Goal: Task Accomplishment & Management: Use online tool/utility

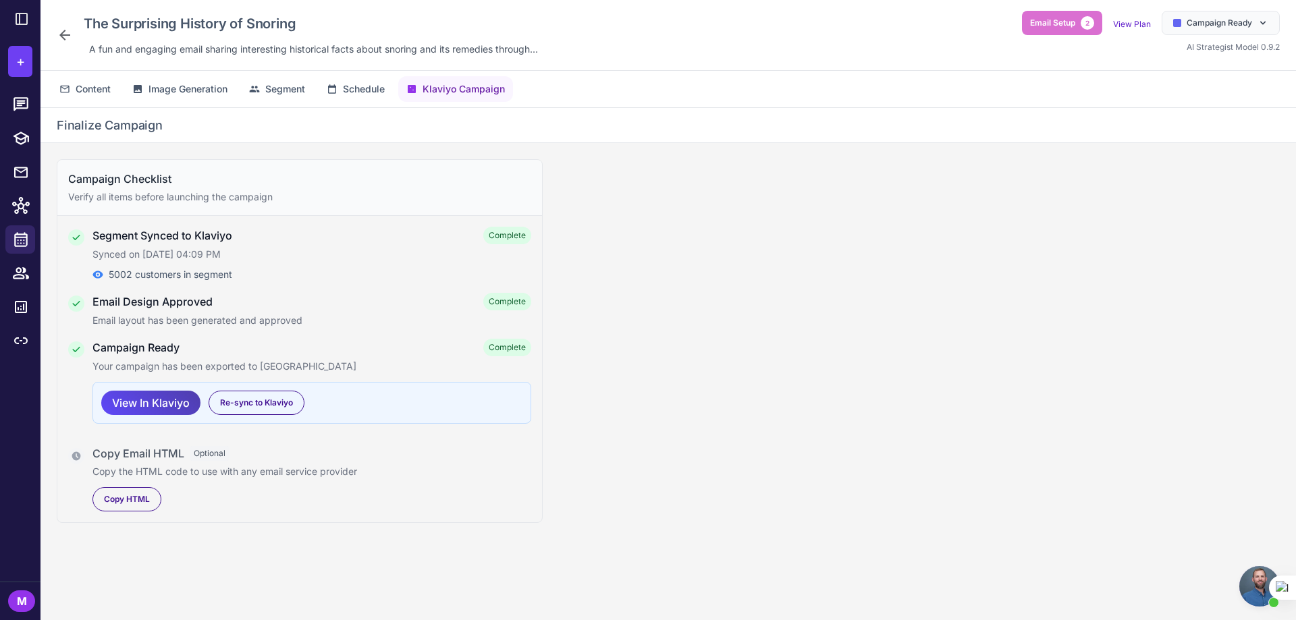
scroll to position [947, 0]
click at [1190, 19] on span "Campaign Ready" at bounding box center [1218, 23] width 65 height 12
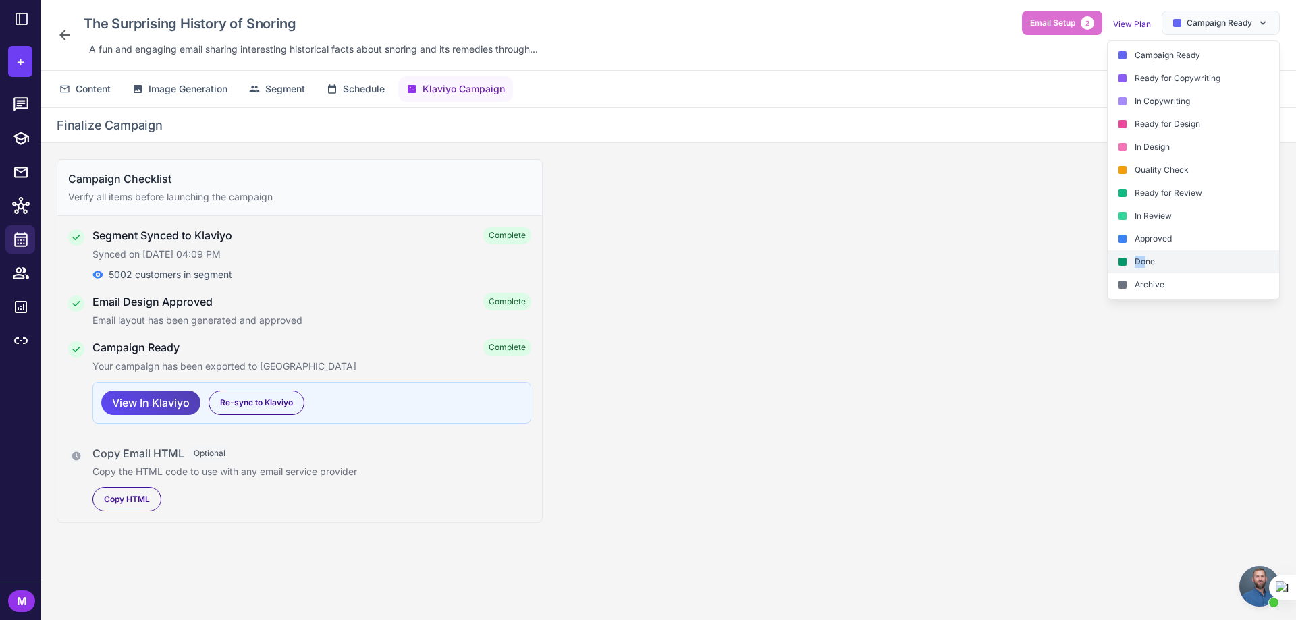
click at [1142, 256] on div "Done" at bounding box center [1192, 261] width 171 height 23
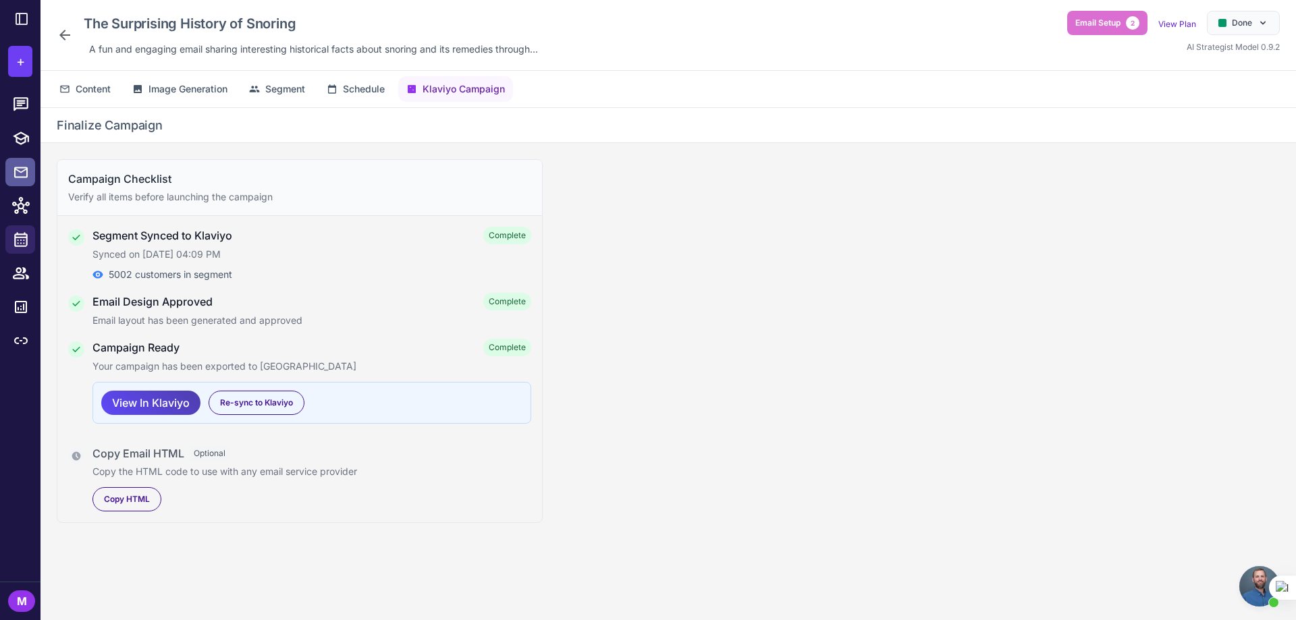
click at [15, 169] on icon at bounding box center [20, 172] width 13 height 11
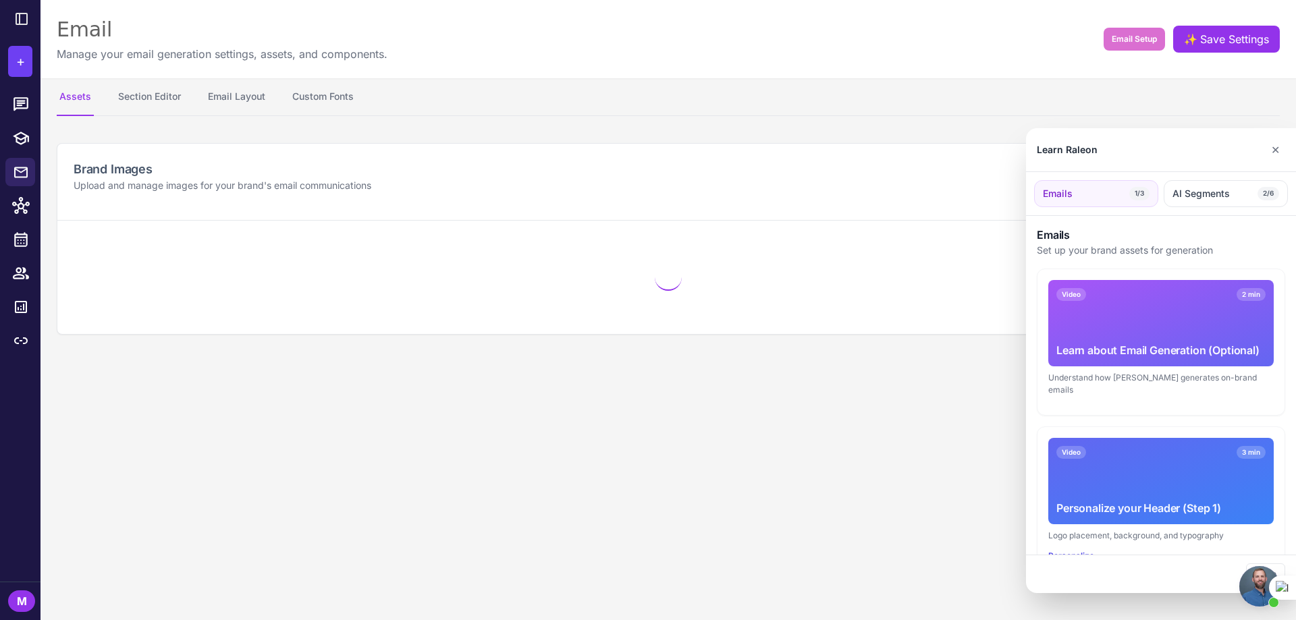
click at [18, 235] on div at bounding box center [648, 310] width 1296 height 620
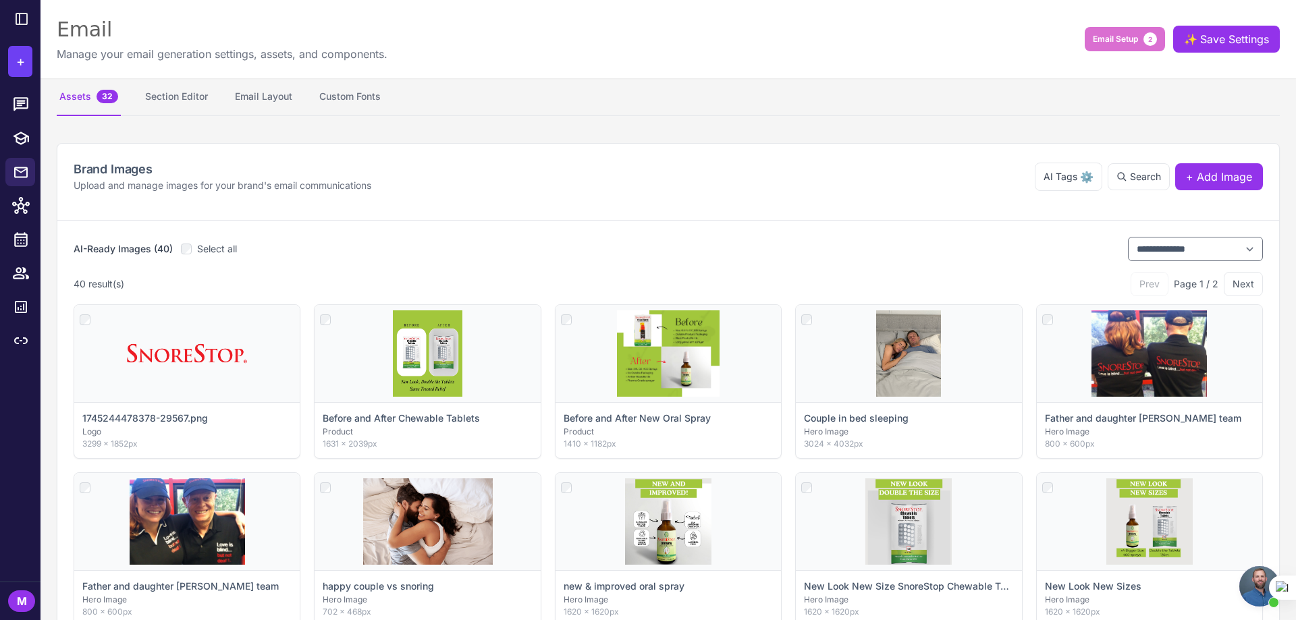
click at [18, 235] on icon at bounding box center [20, 239] width 13 height 15
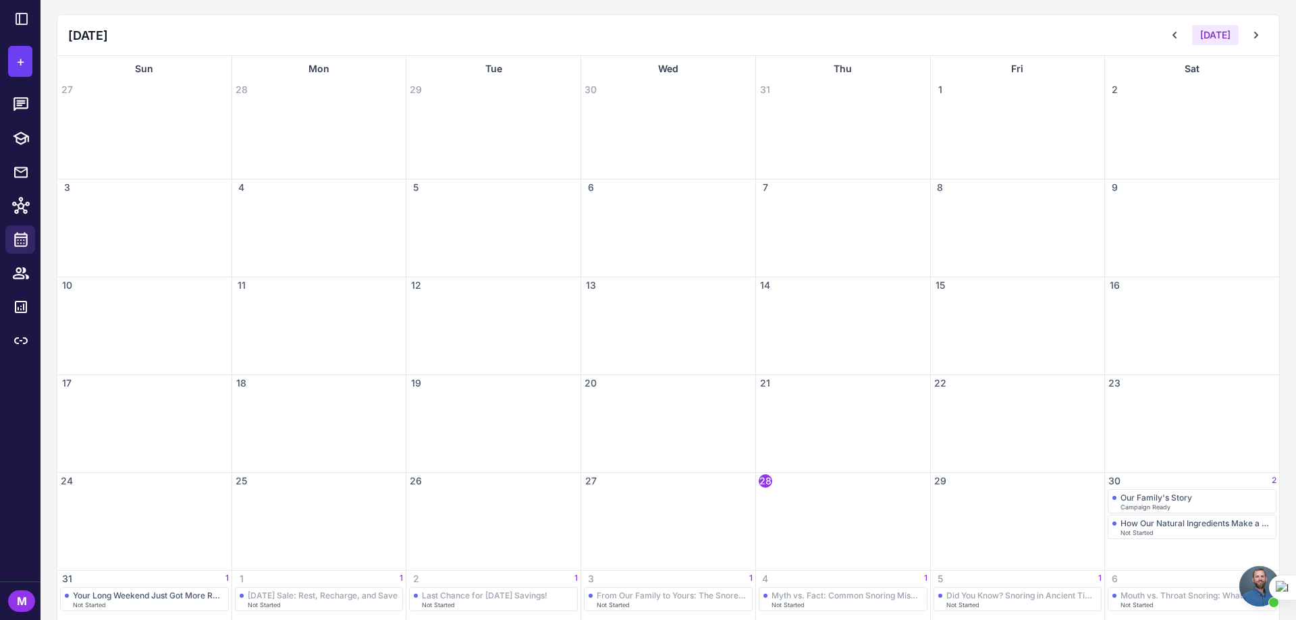
scroll to position [200, 0]
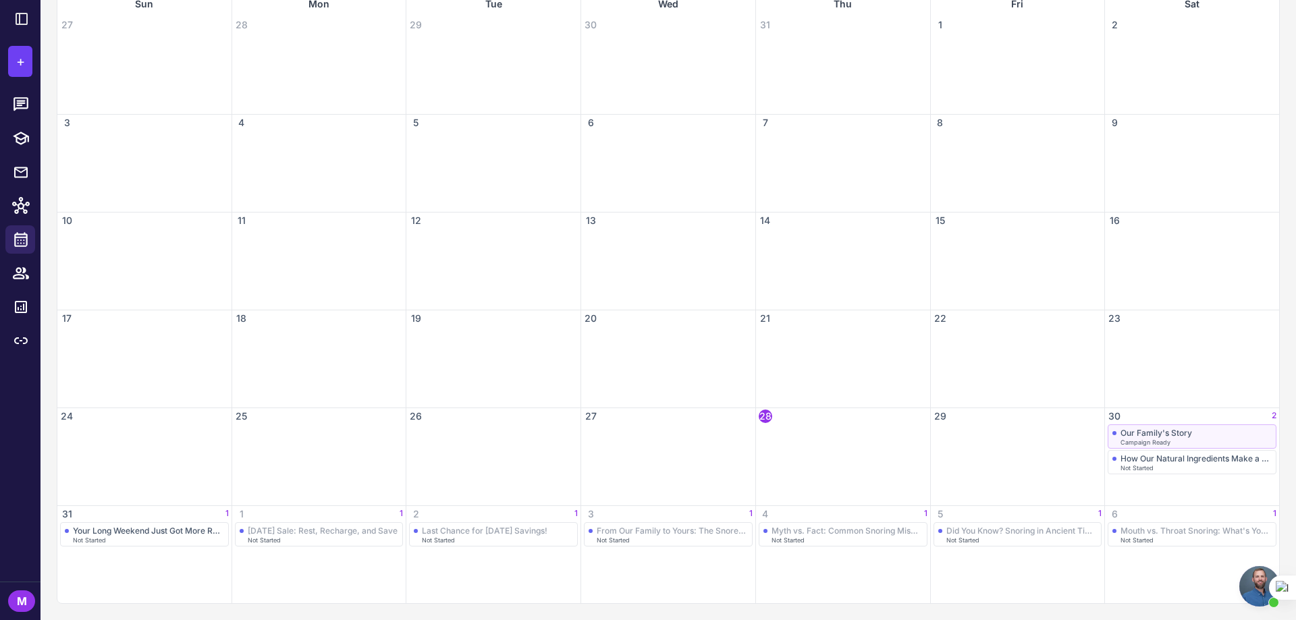
click at [1123, 439] on span "Campaign Ready" at bounding box center [1145, 442] width 50 height 6
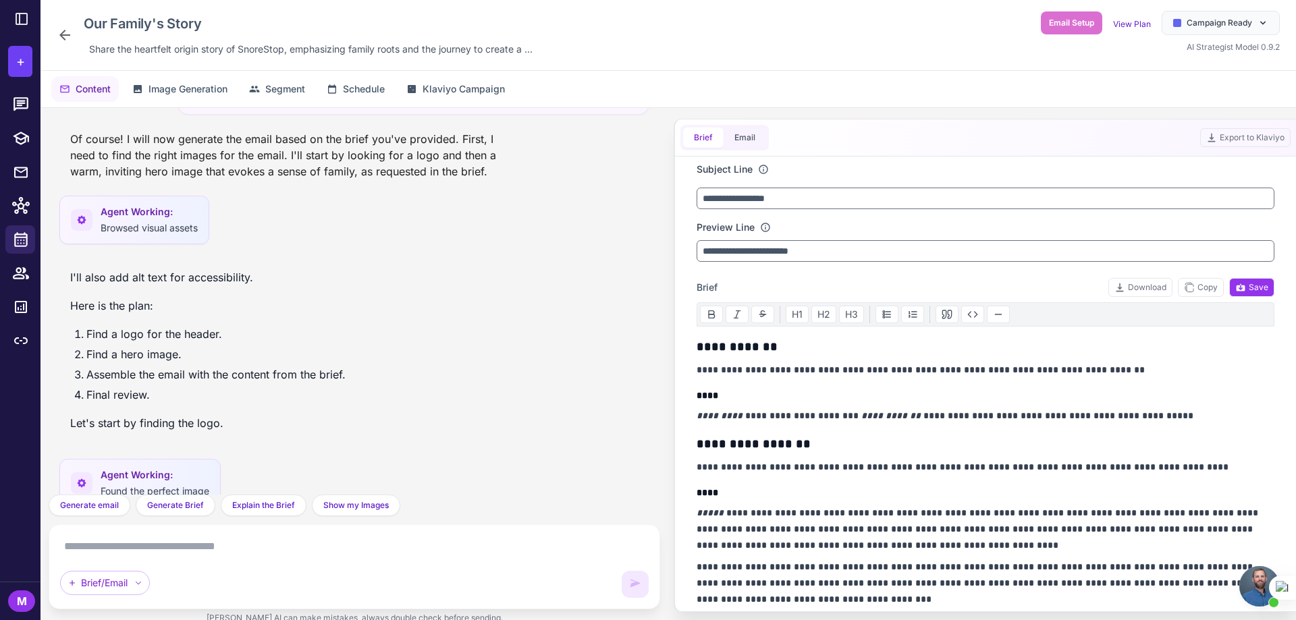
scroll to position [1739, 0]
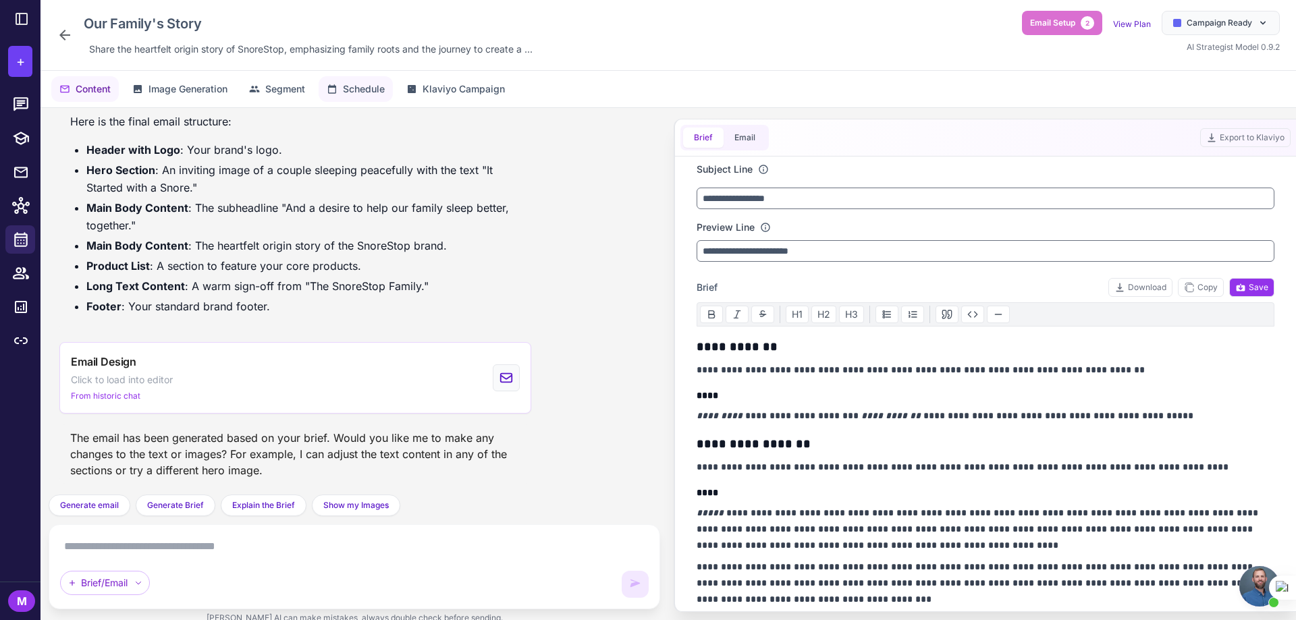
click at [375, 92] on span "Schedule" at bounding box center [364, 89] width 42 height 15
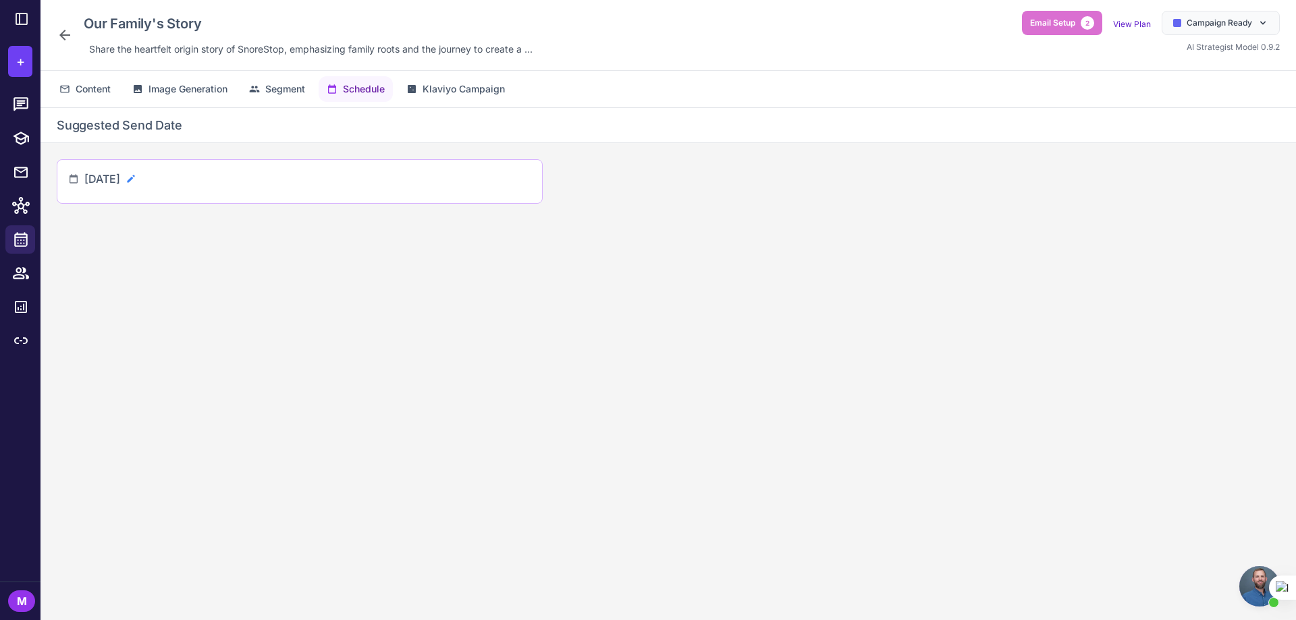
click at [134, 180] on icon at bounding box center [130, 178] width 7 height 7
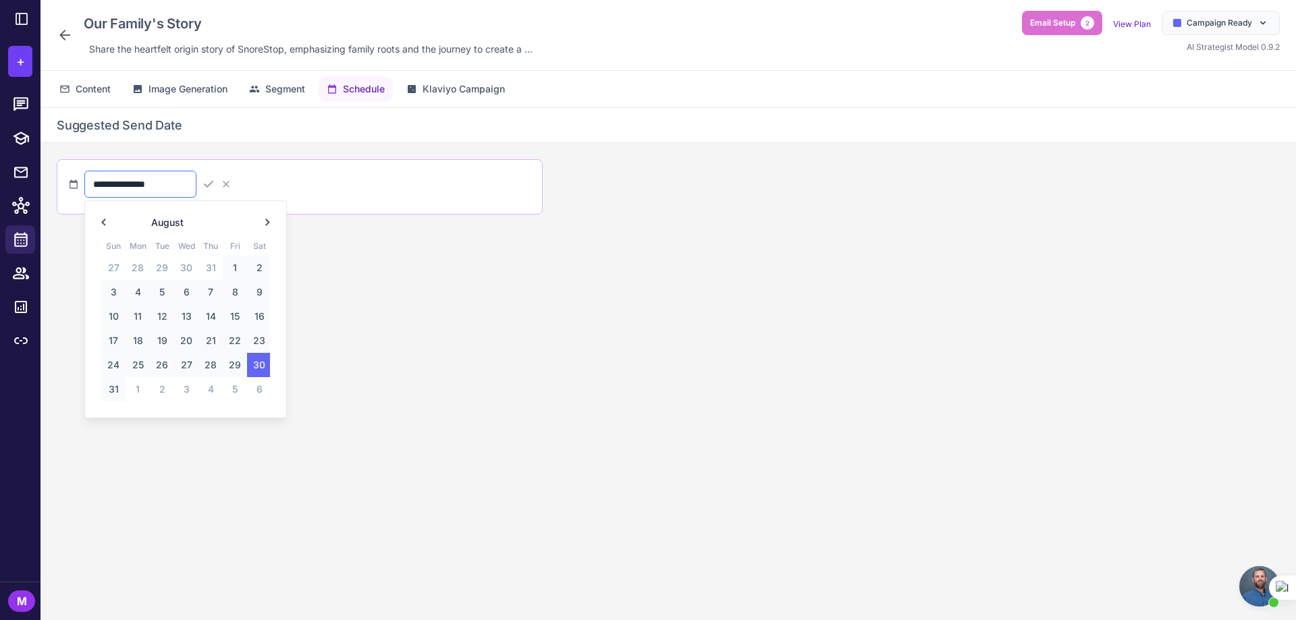
click at [184, 188] on input "**********" at bounding box center [140, 184] width 112 height 27
click at [233, 360] on span "29" at bounding box center [235, 365] width 24 height 24
type input "**********"
click at [215, 188] on icon at bounding box center [208, 183] width 13 height 13
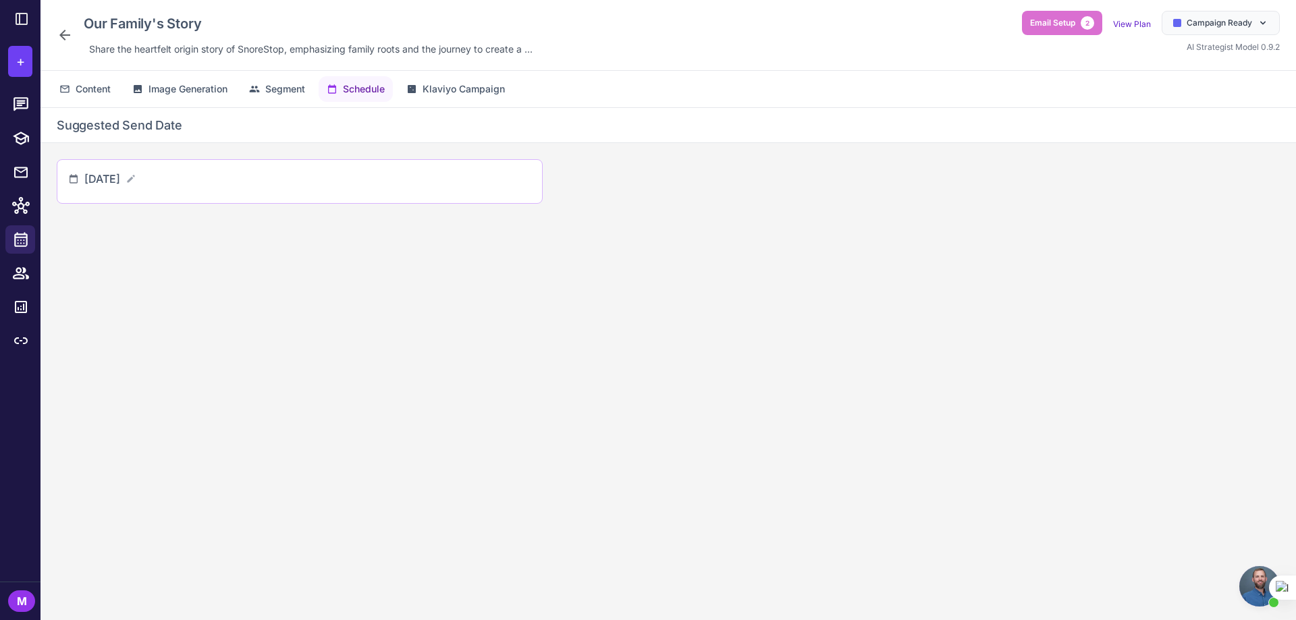
click at [70, 38] on icon at bounding box center [65, 35] width 16 height 16
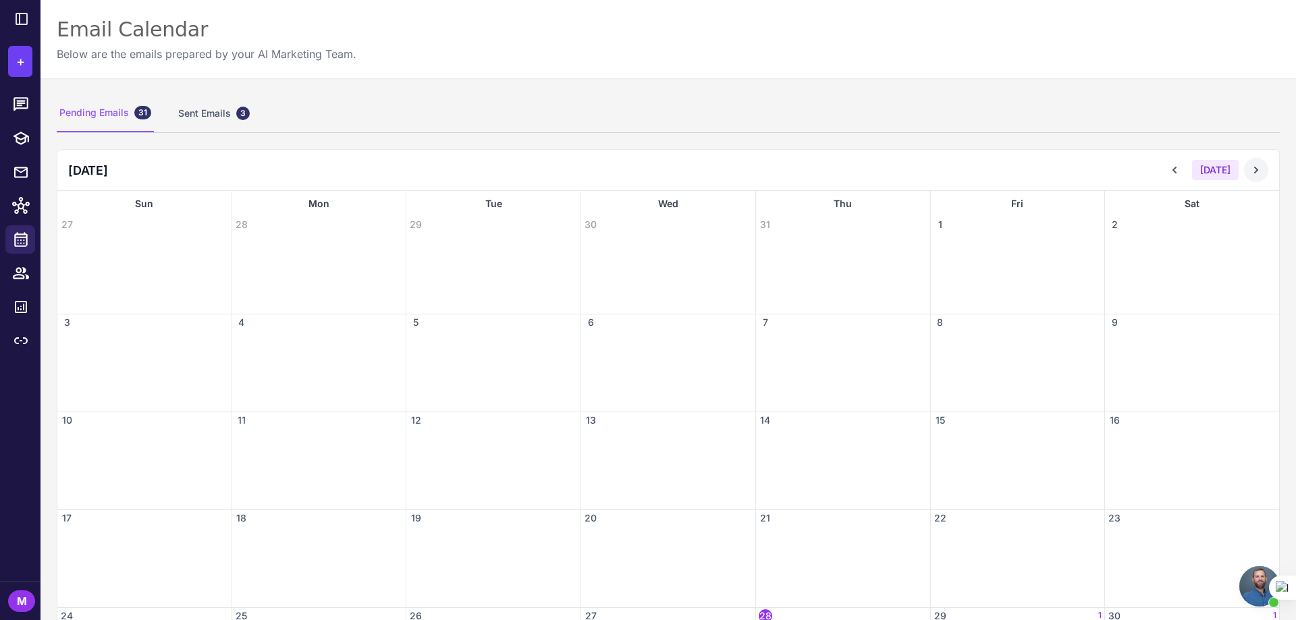
click at [1249, 171] on icon at bounding box center [1255, 169] width 13 height 13
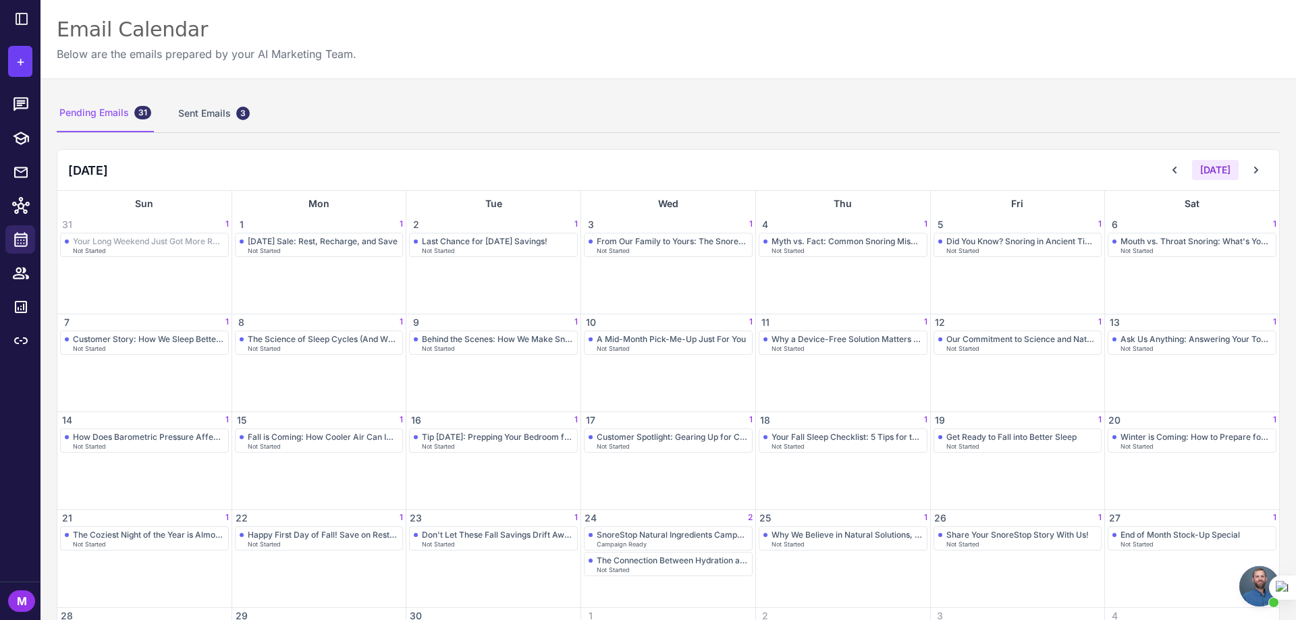
scroll to position [102, 0]
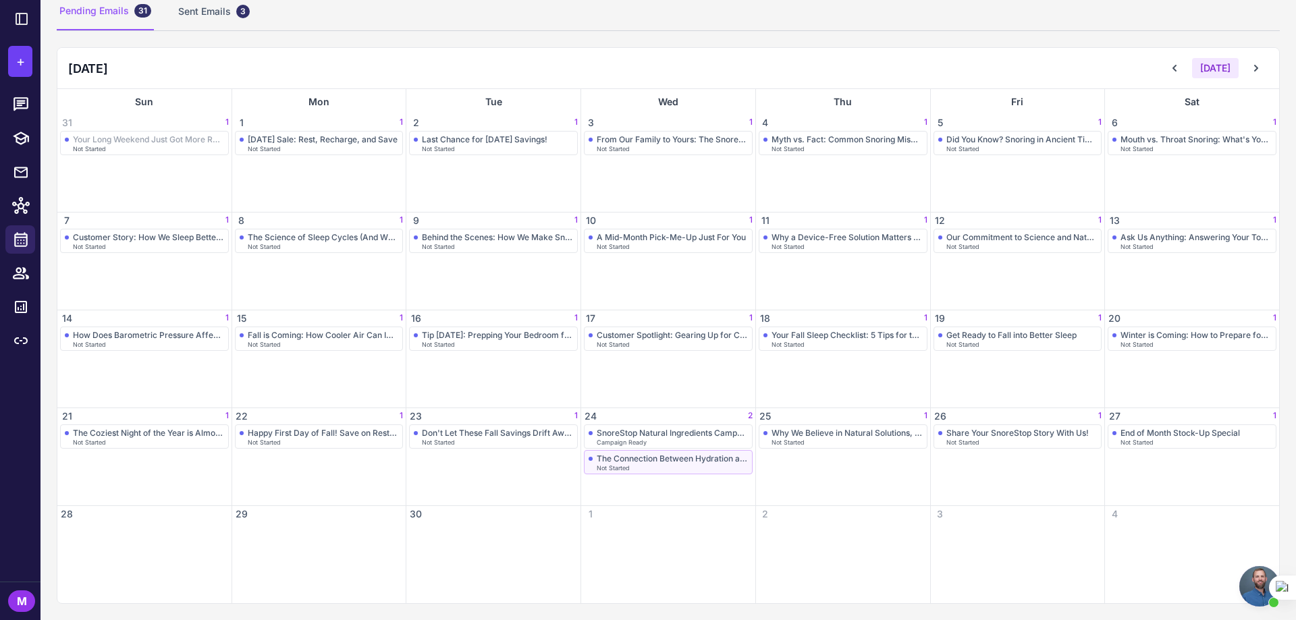
click at [671, 462] on div "The Connection Between Hydration and Snoring" at bounding box center [672, 459] width 151 height 10
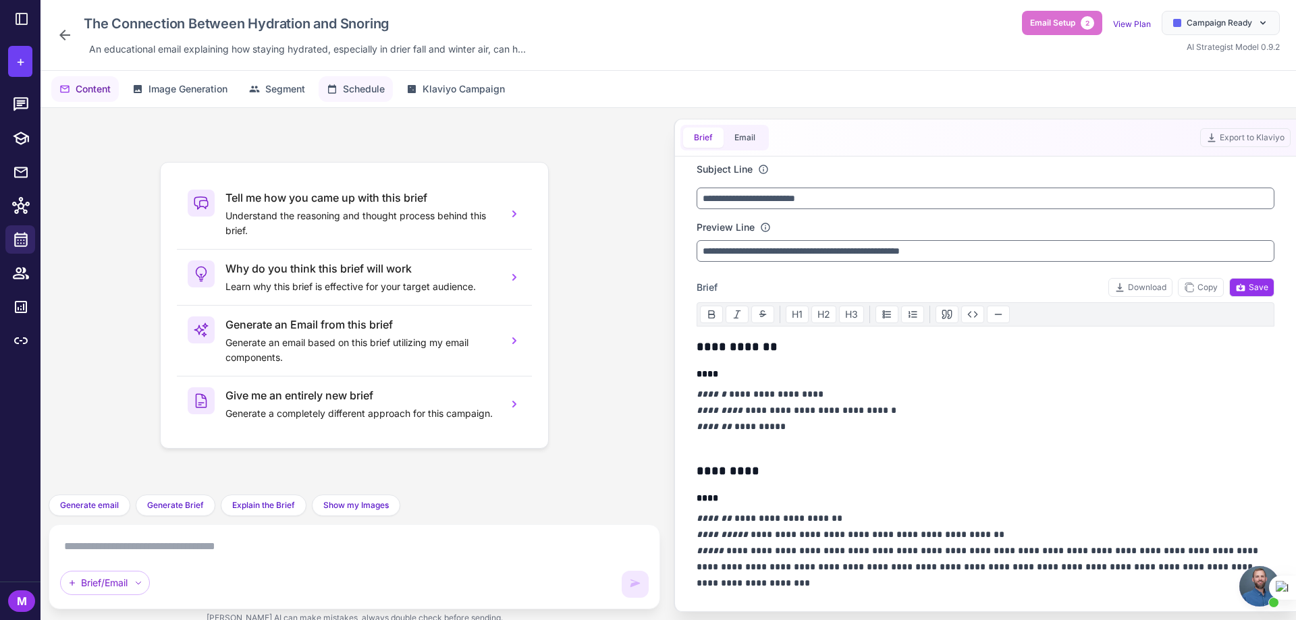
click at [335, 89] on icon at bounding box center [332, 89] width 11 height 11
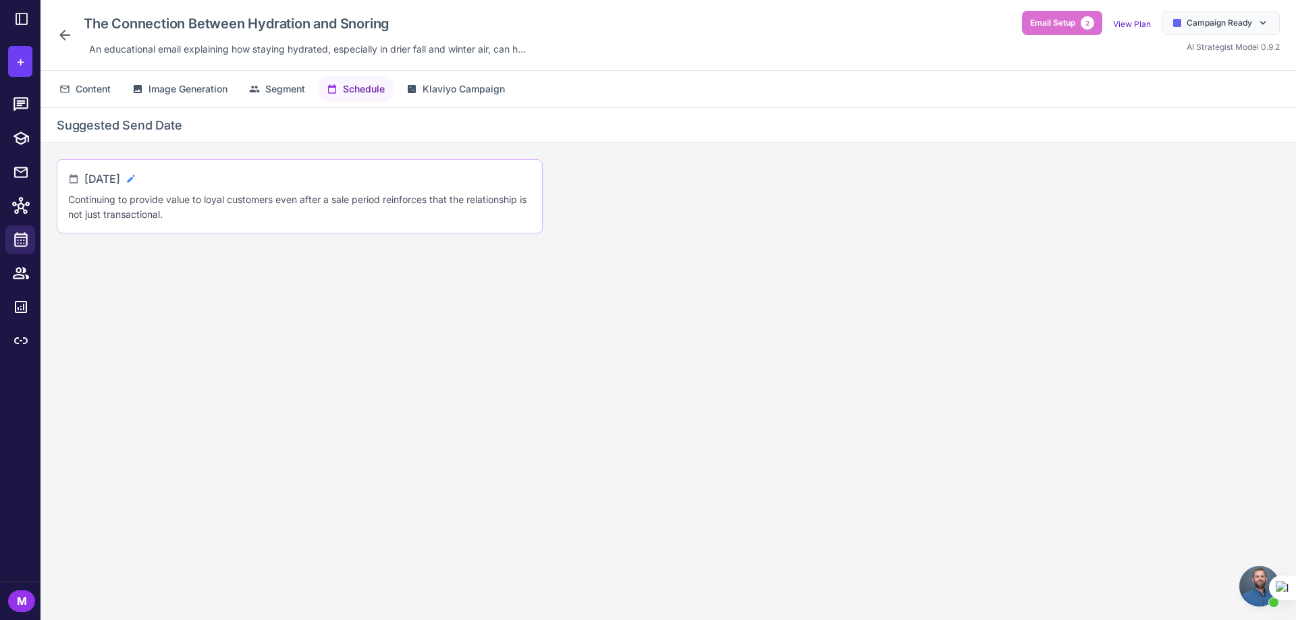
click at [136, 176] on icon at bounding box center [131, 178] width 11 height 11
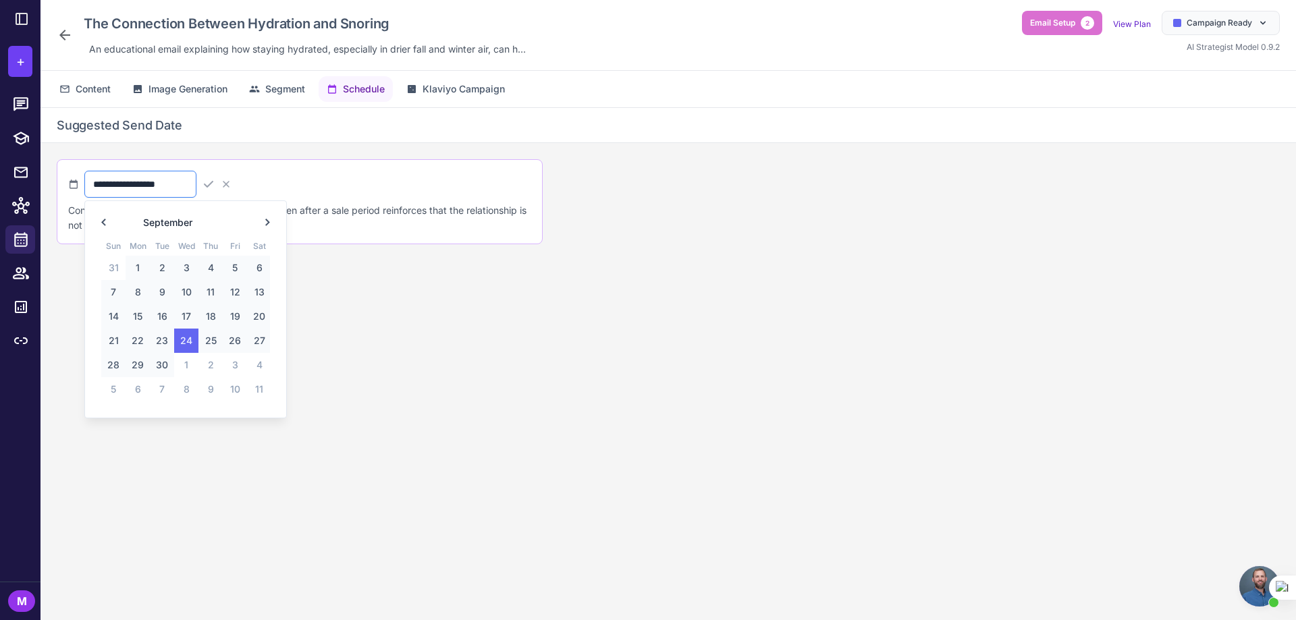
click at [196, 187] on input "**********" at bounding box center [140, 184] width 112 height 27
click at [258, 343] on span "27" at bounding box center [259, 341] width 24 height 24
type input "**********"
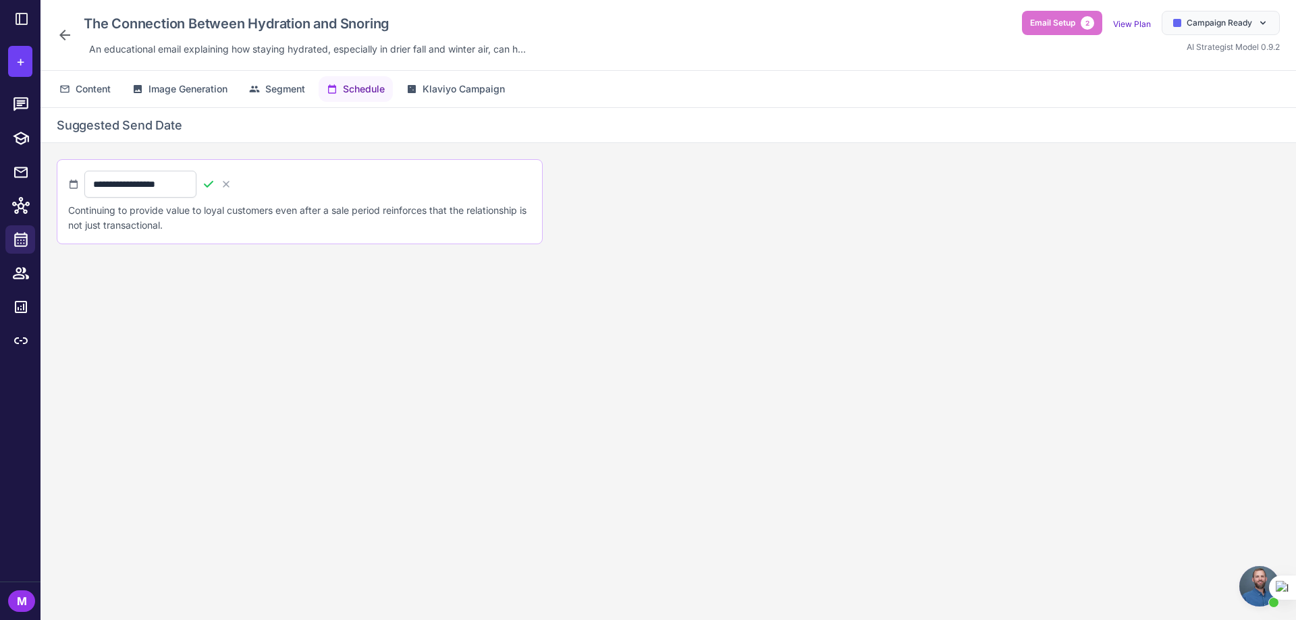
click at [215, 182] on icon at bounding box center [208, 183] width 13 height 13
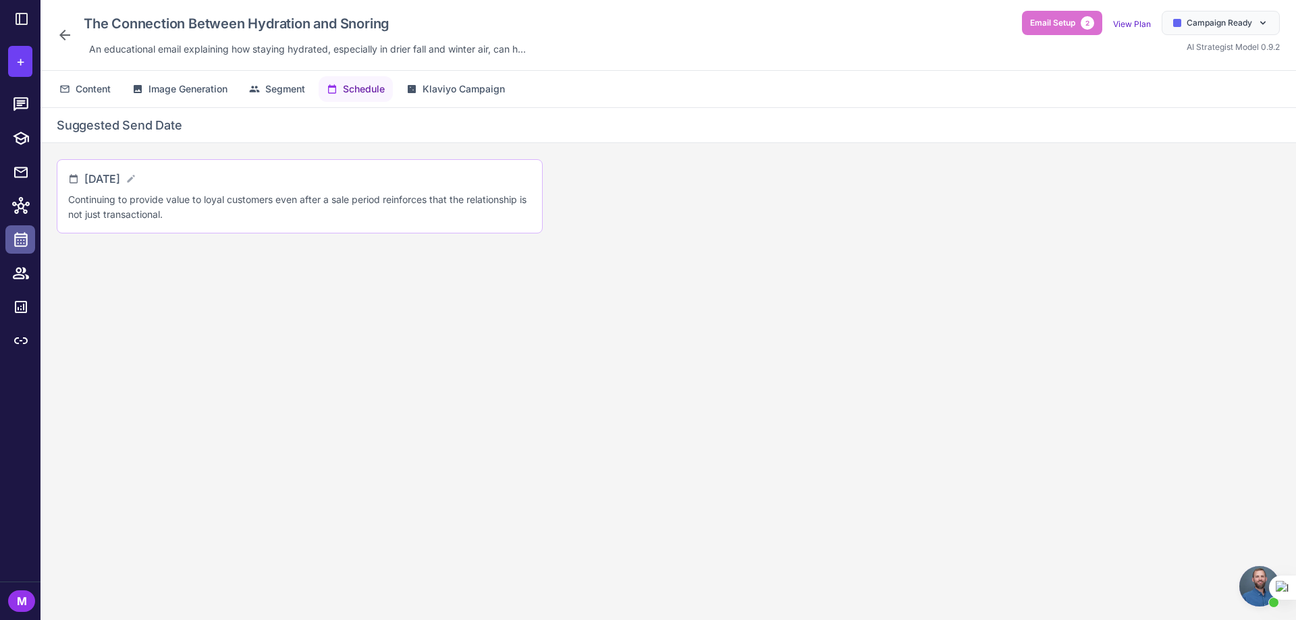
click at [28, 233] on icon at bounding box center [21, 240] width 18 height 18
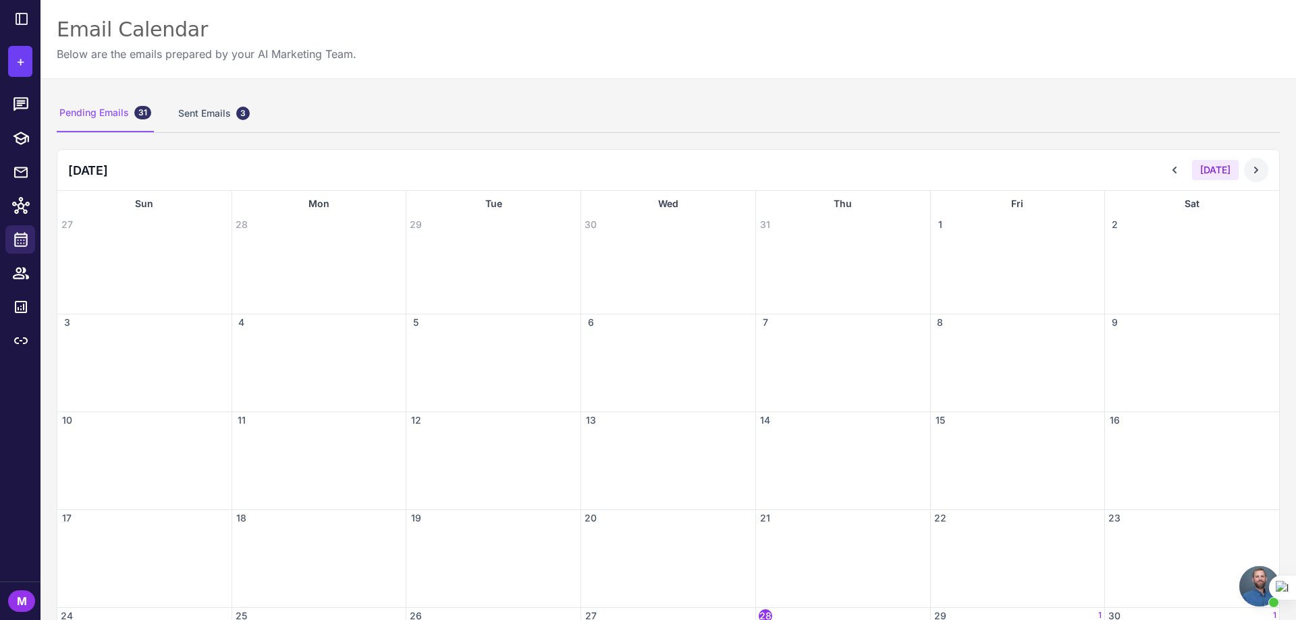
click at [1249, 169] on icon at bounding box center [1255, 169] width 13 height 13
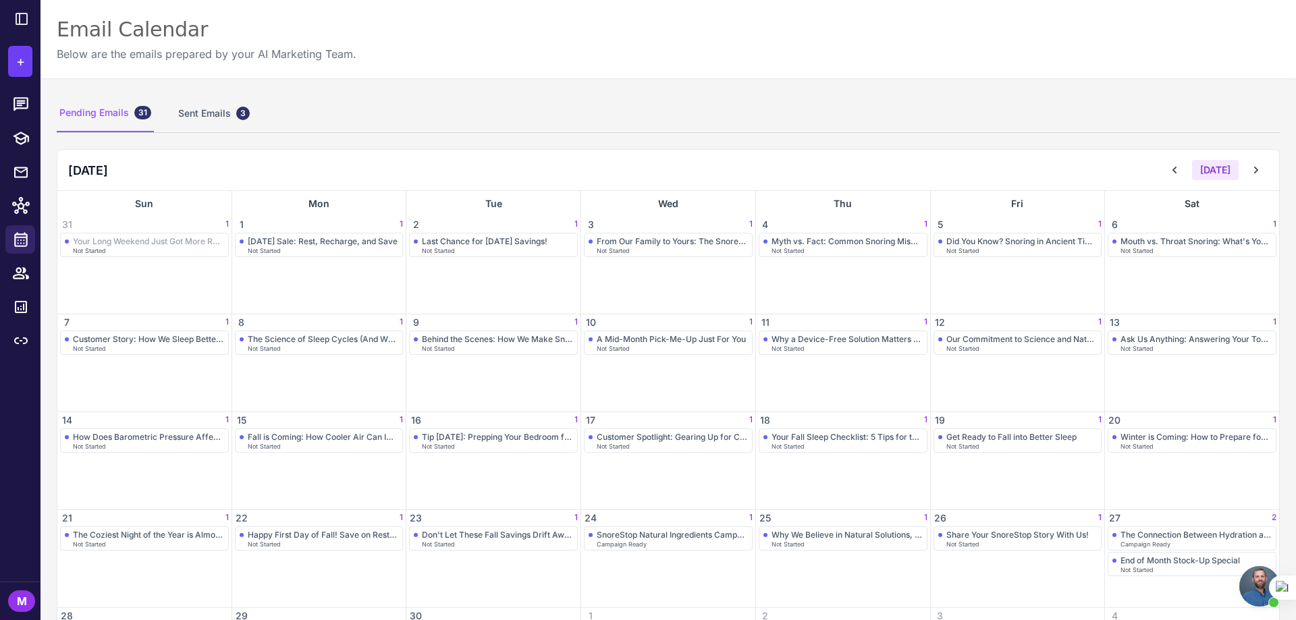
scroll to position [102, 0]
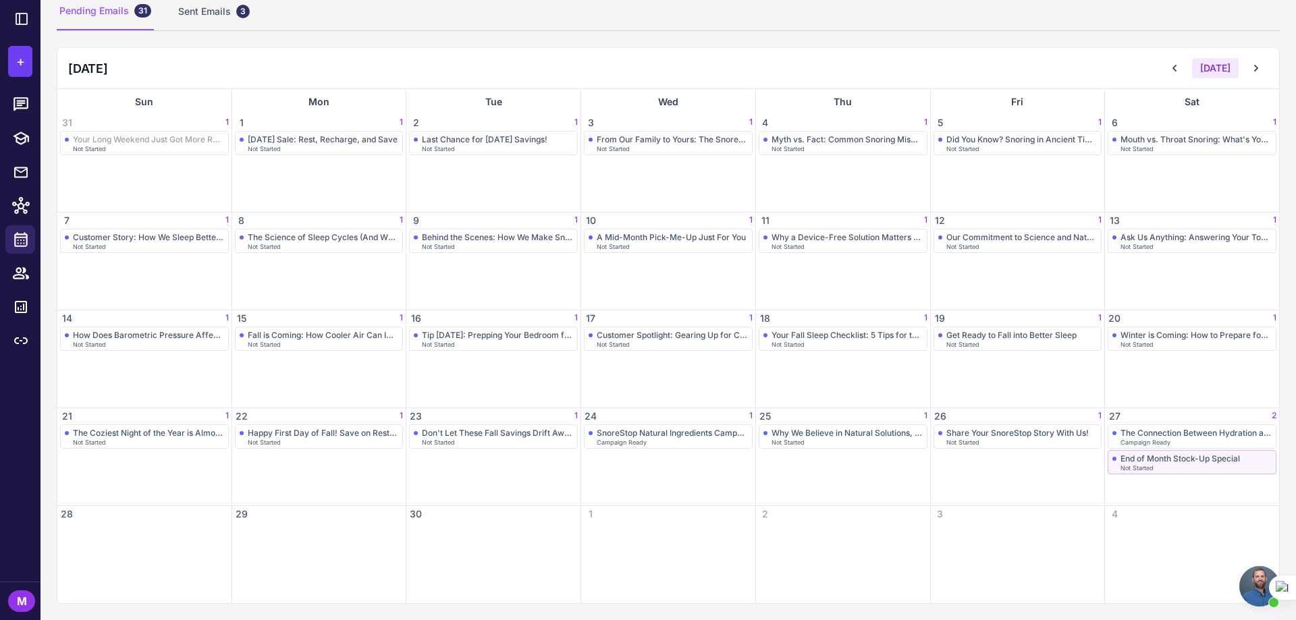
click at [1139, 455] on div "End of Month Stock-Up Special" at bounding box center [1179, 459] width 119 height 10
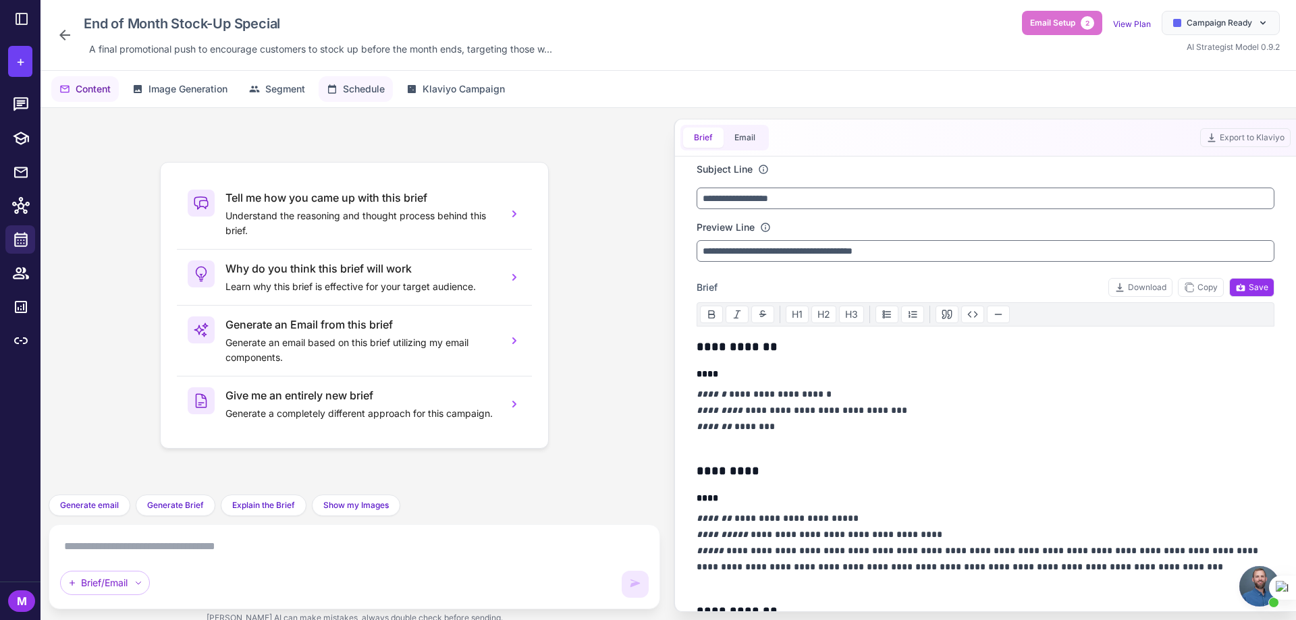
click at [330, 87] on icon at bounding box center [332, 89] width 11 height 11
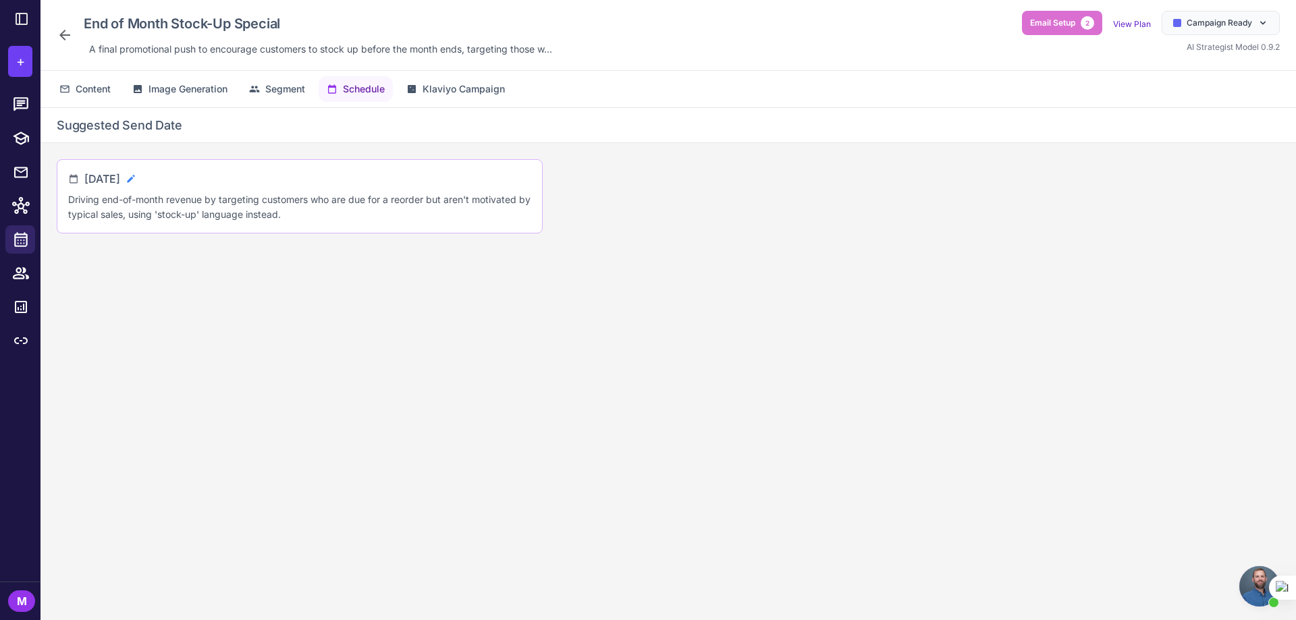
click at [136, 173] on icon at bounding box center [131, 178] width 11 height 11
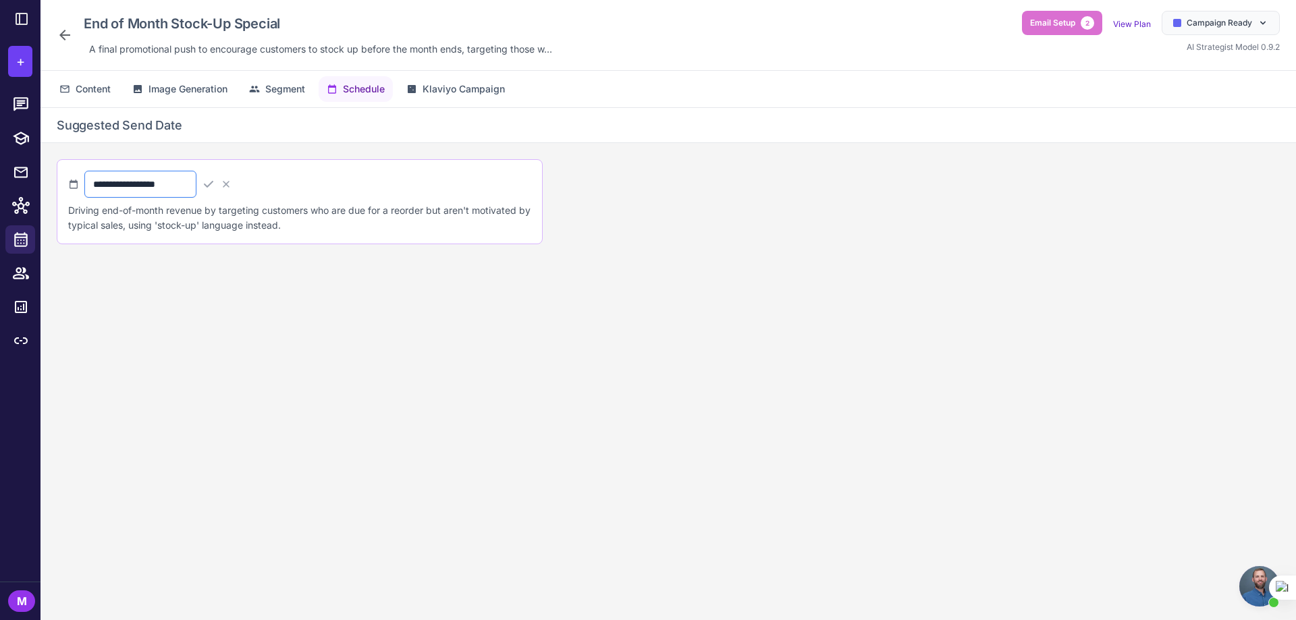
click at [196, 186] on input "**********" at bounding box center [140, 184] width 112 height 27
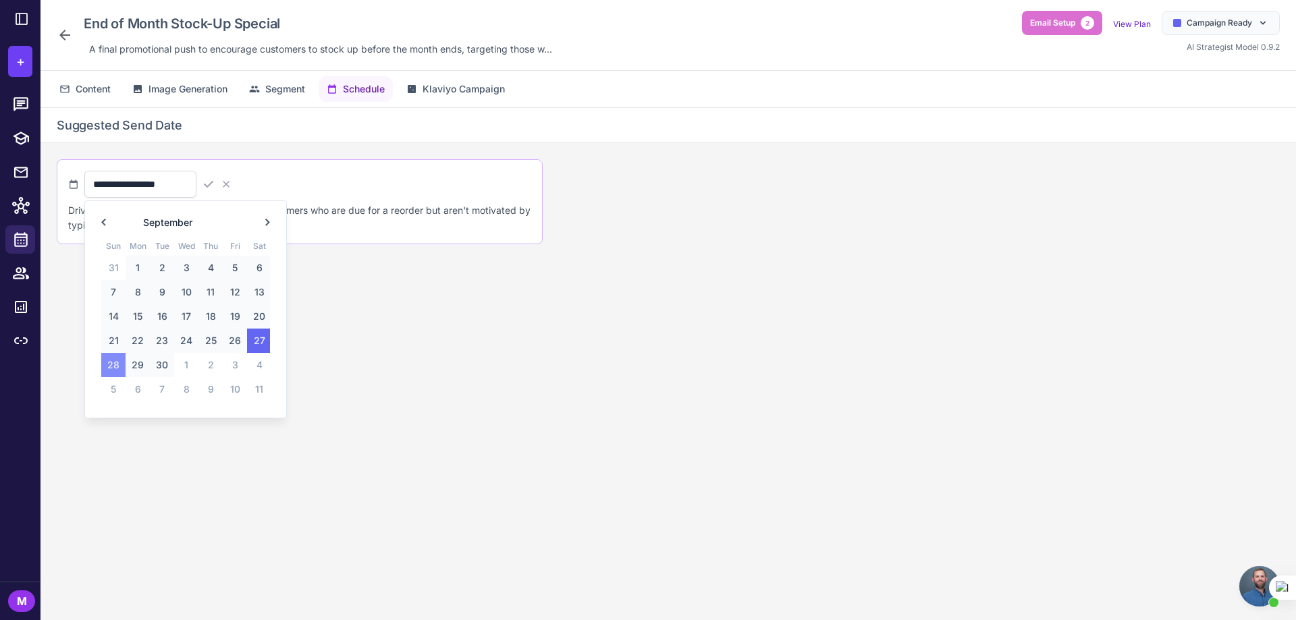
click at [105, 362] on span "28" at bounding box center [113, 365] width 24 height 24
type input "**********"
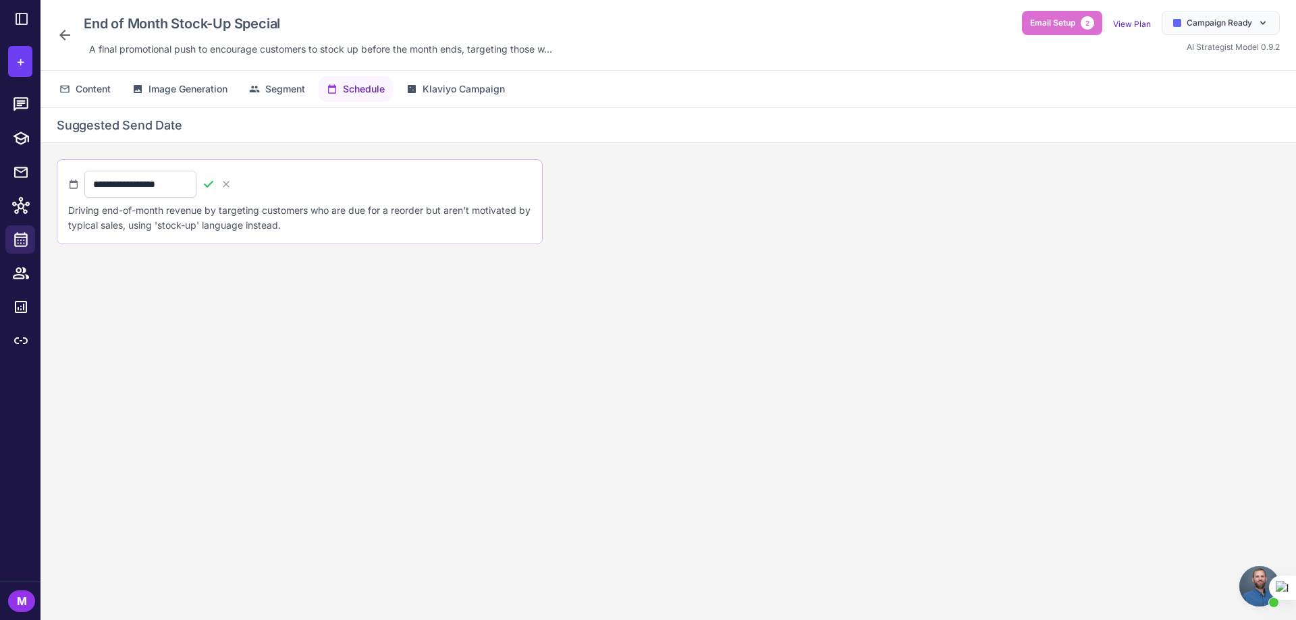
click at [213, 186] on icon at bounding box center [208, 184] width 9 height 7
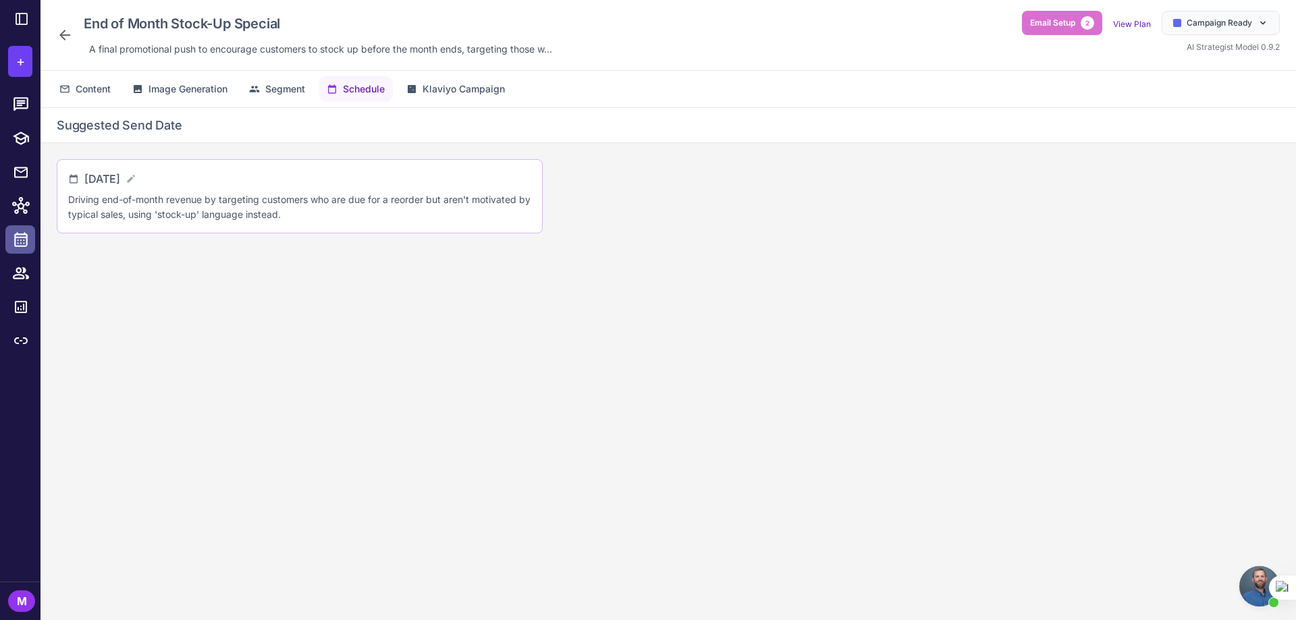
click at [22, 244] on icon at bounding box center [21, 240] width 18 height 18
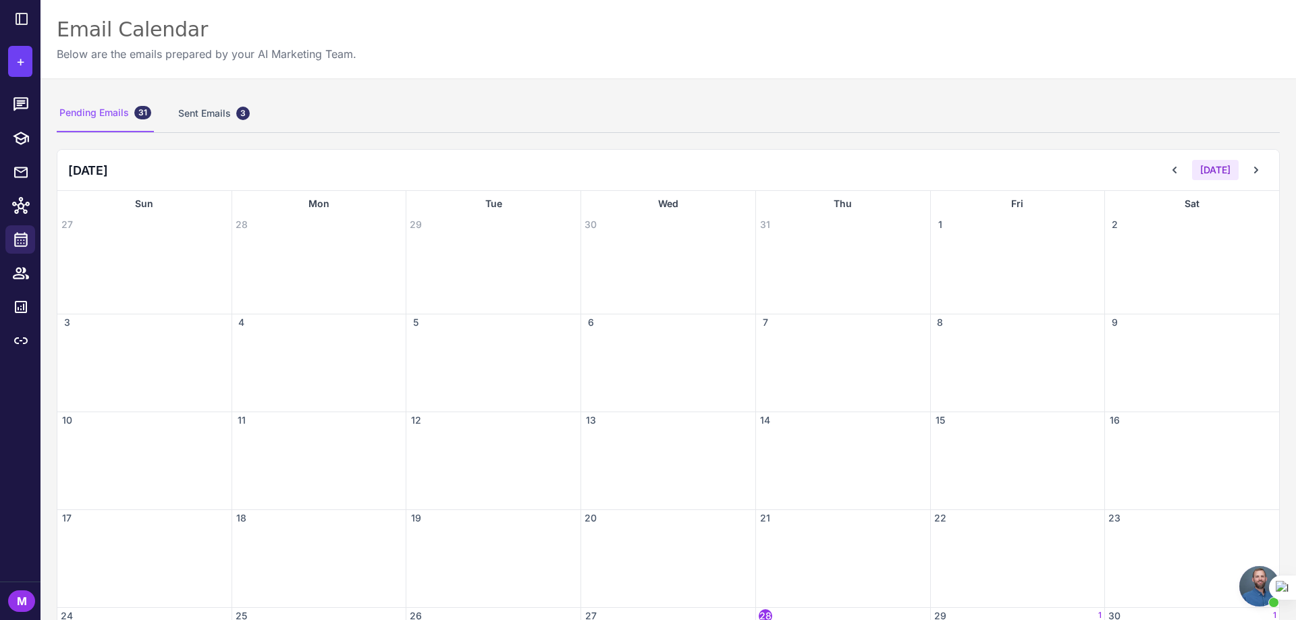
scroll to position [200, 0]
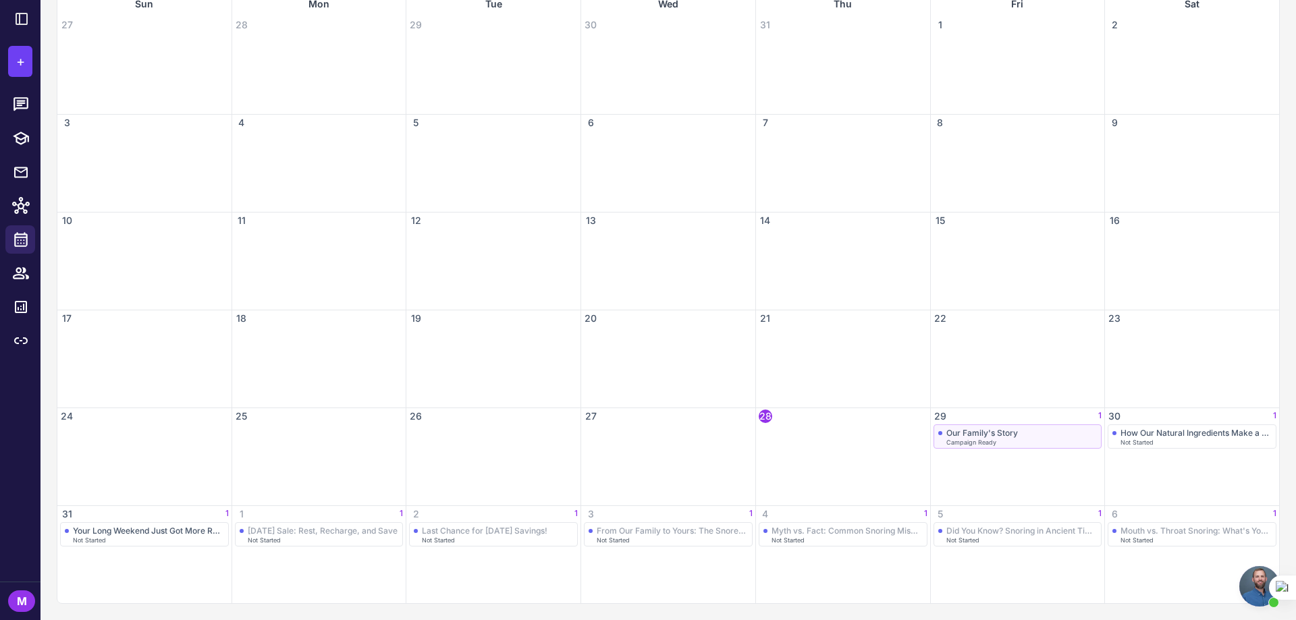
click at [988, 437] on div "Our Family's Story" at bounding box center [982, 433] width 72 height 10
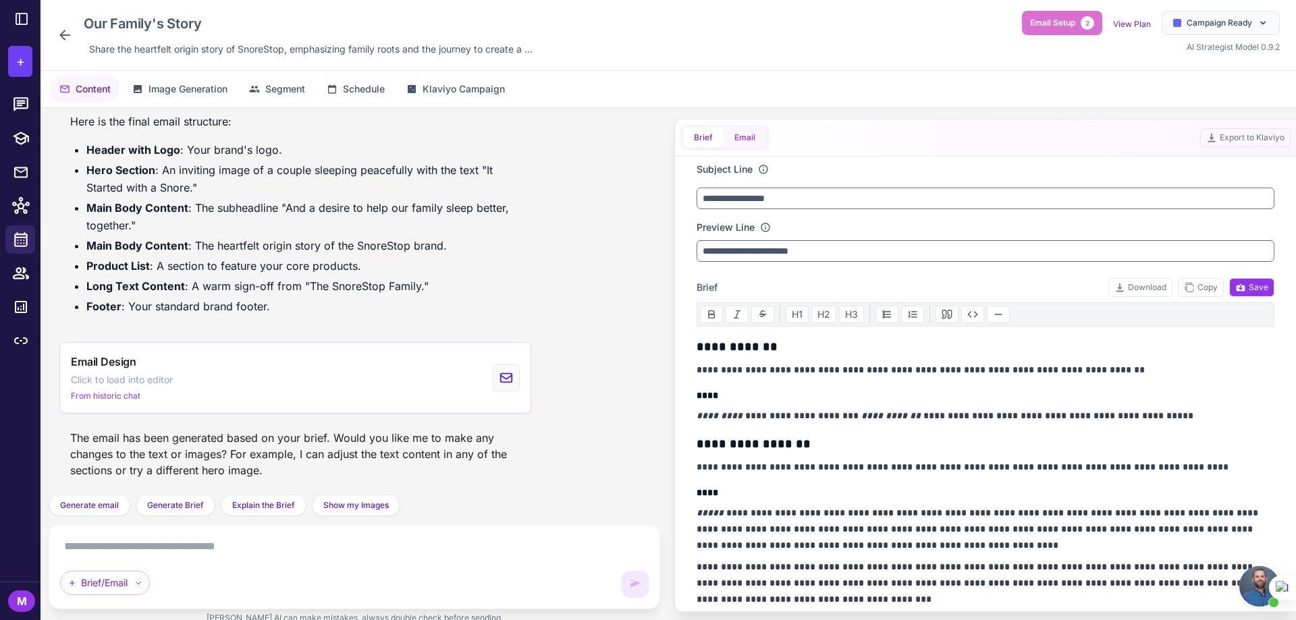
click at [734, 142] on button "Email" at bounding box center [744, 138] width 43 height 20
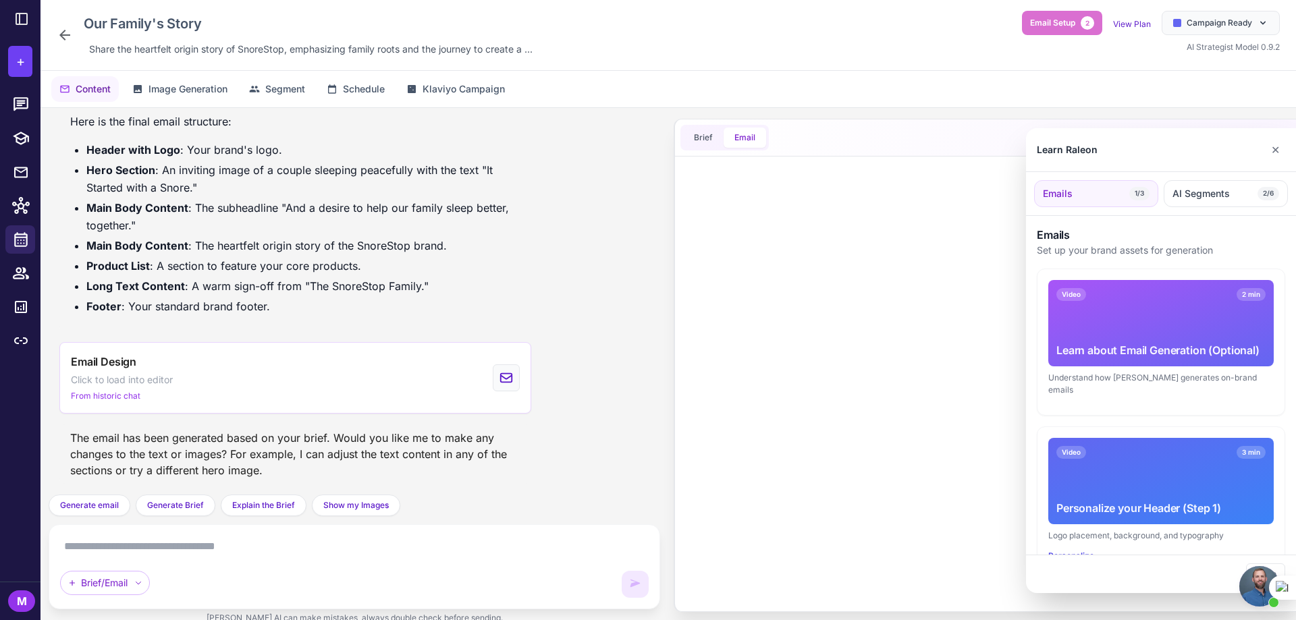
click at [701, 138] on div at bounding box center [648, 310] width 1296 height 620
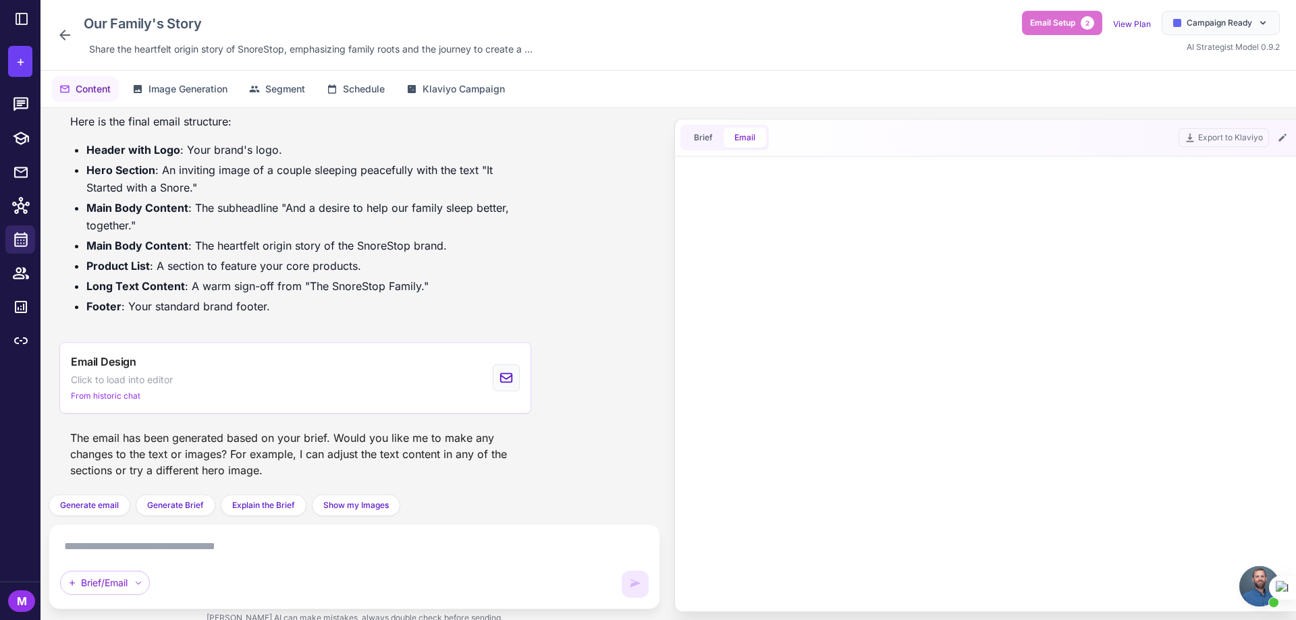
click at [701, 137] on button "Brief" at bounding box center [703, 138] width 40 height 20
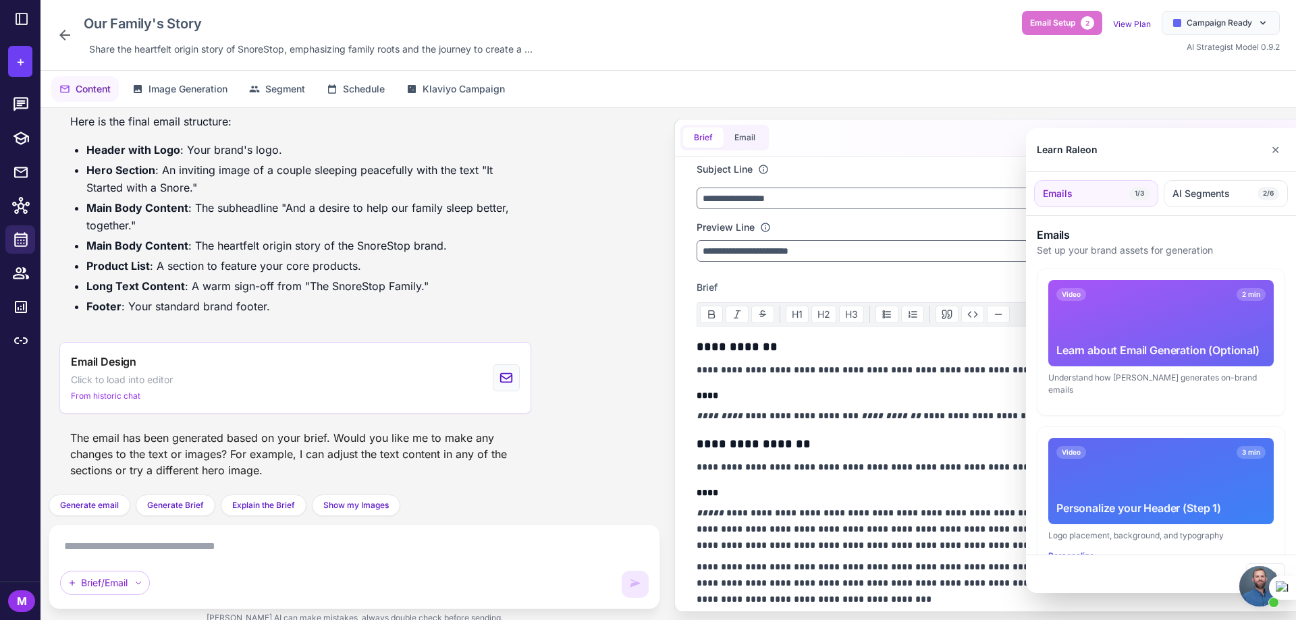
click at [744, 140] on div at bounding box center [648, 310] width 1296 height 620
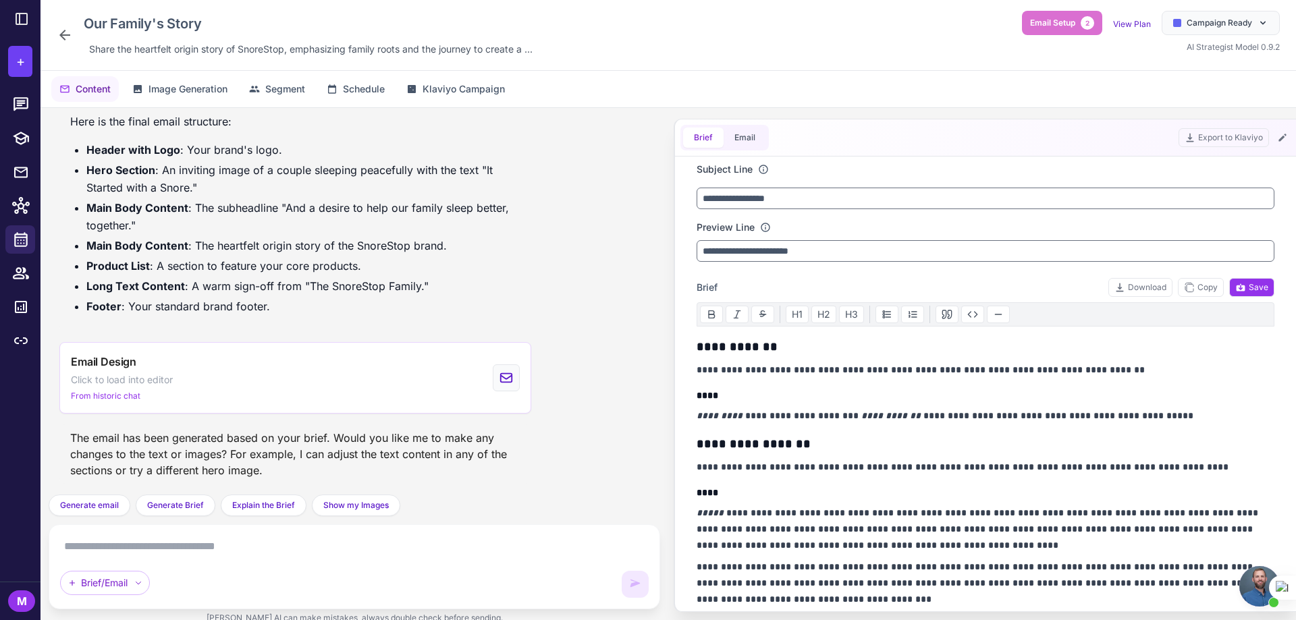
click at [745, 148] on div "Brief Email" at bounding box center [724, 138] width 88 height 26
click at [750, 145] on button "Email" at bounding box center [744, 138] width 43 height 20
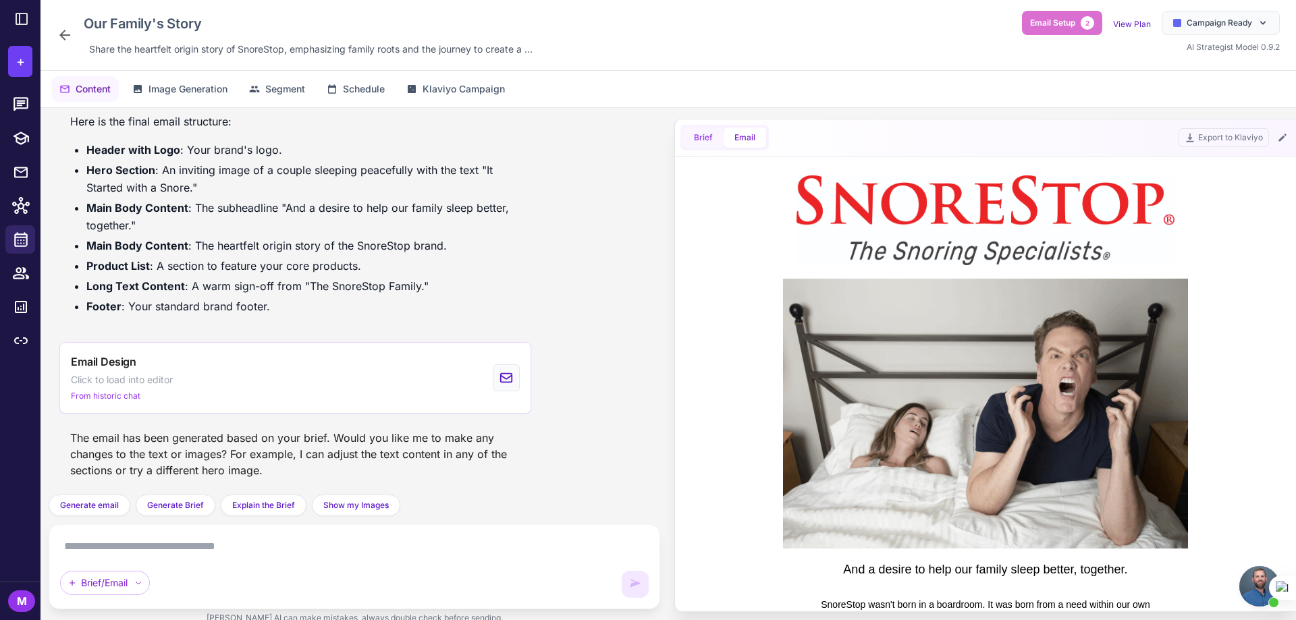
click at [706, 142] on button "Brief" at bounding box center [703, 138] width 40 height 20
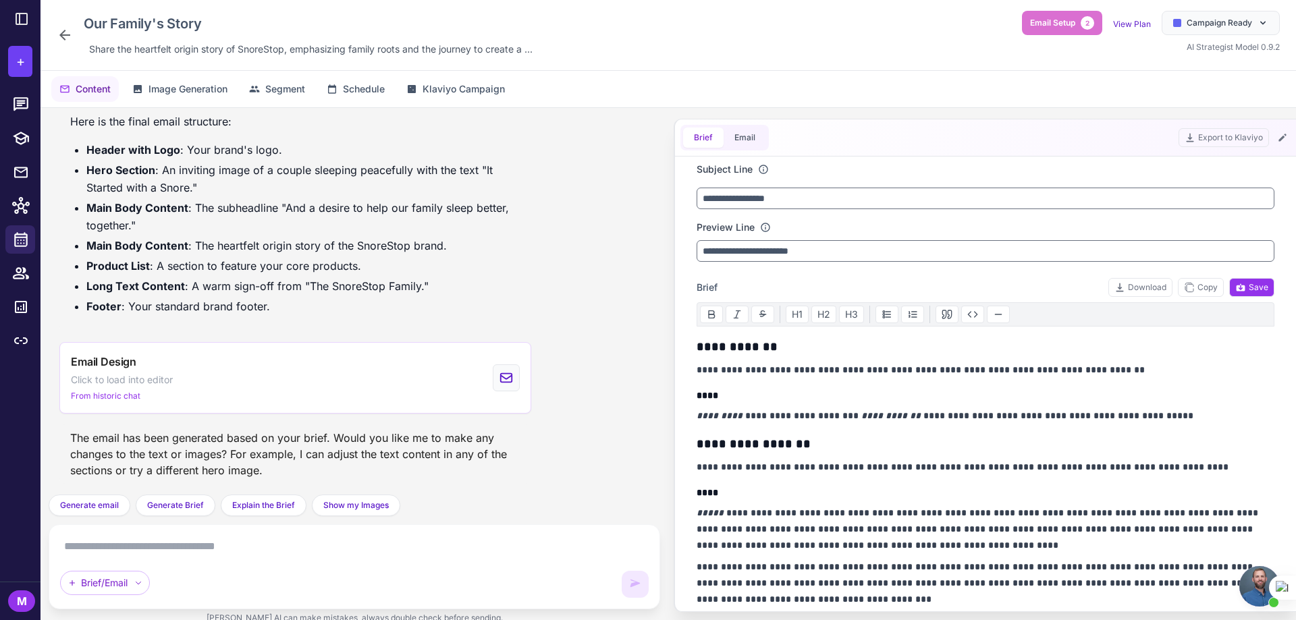
scroll to position [67, 0]
